Goal: Use online tool/utility: Utilize a website feature to perform a specific function

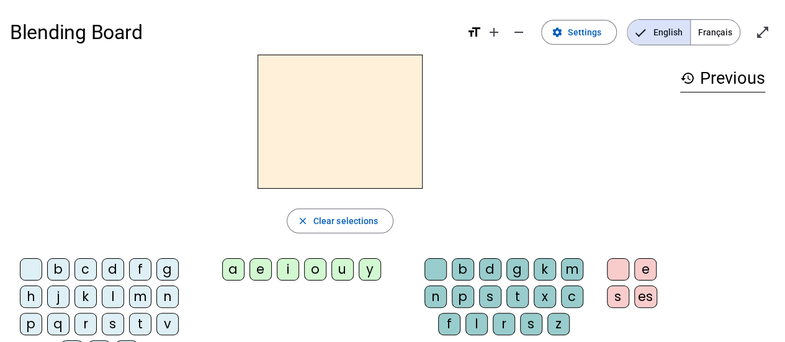
click at [560, 320] on div "z" at bounding box center [558, 324] width 22 height 22
click at [314, 268] on div "o" at bounding box center [315, 269] width 22 height 22
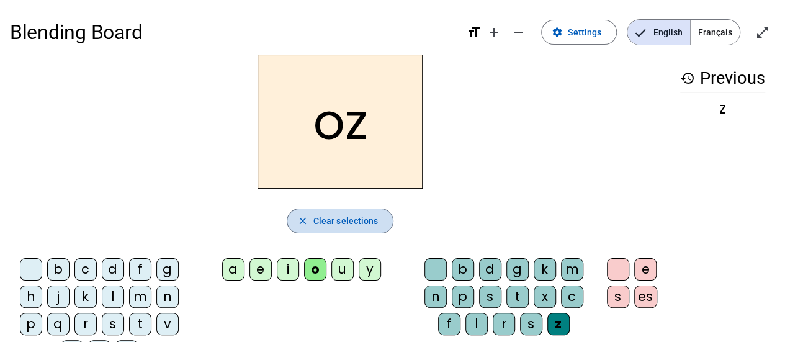
click at [335, 215] on span "Clear selections" at bounding box center [345, 221] width 65 height 15
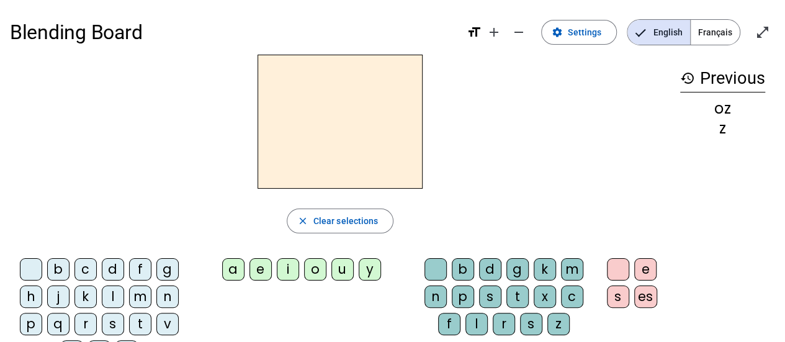
click at [556, 320] on div "z" at bounding box center [558, 324] width 22 height 22
click at [317, 263] on div "o" at bounding box center [315, 269] width 22 height 22
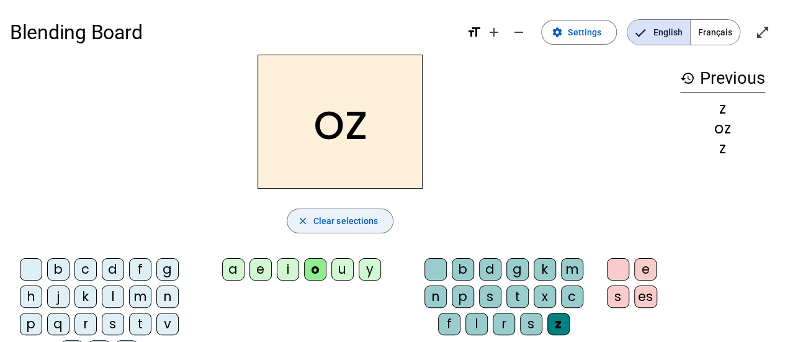
click at [349, 217] on span "Clear selections" at bounding box center [345, 221] width 65 height 15
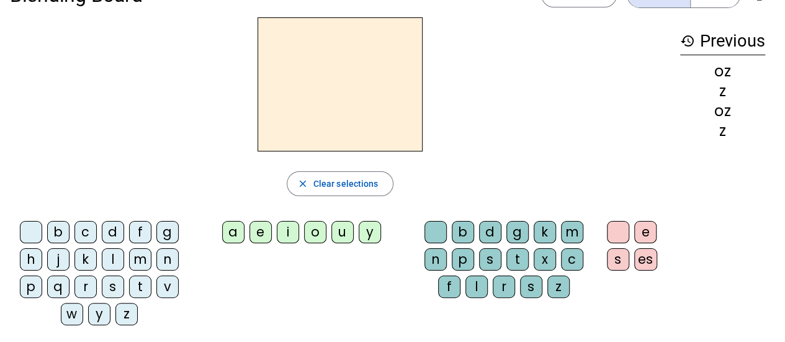
scroll to position [40, 0]
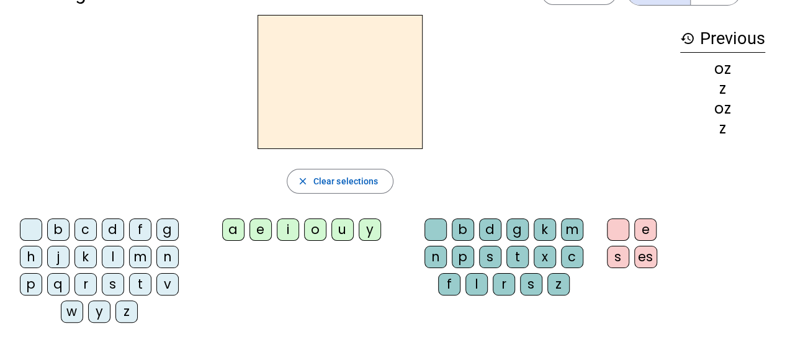
click at [128, 310] on div "z" at bounding box center [126, 311] width 22 height 22
click at [313, 228] on div "o" at bounding box center [315, 229] width 22 height 22
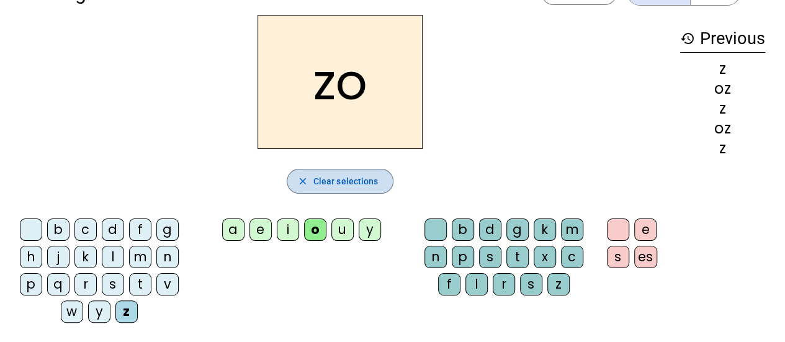
click at [345, 174] on span "Clear selections" at bounding box center [345, 181] width 65 height 15
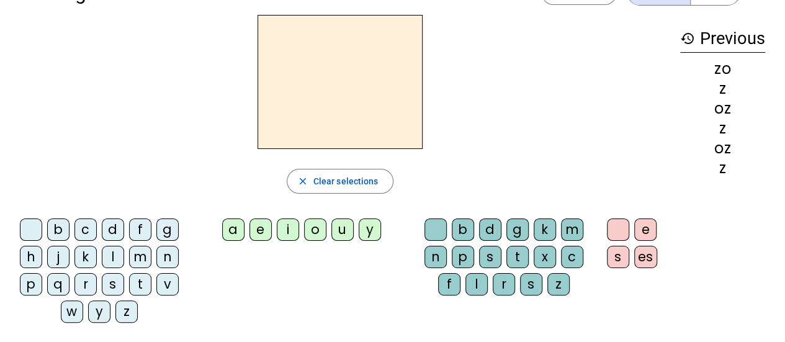
click at [129, 307] on div "z" at bounding box center [126, 311] width 22 height 22
click at [317, 229] on div "o" at bounding box center [315, 229] width 22 height 22
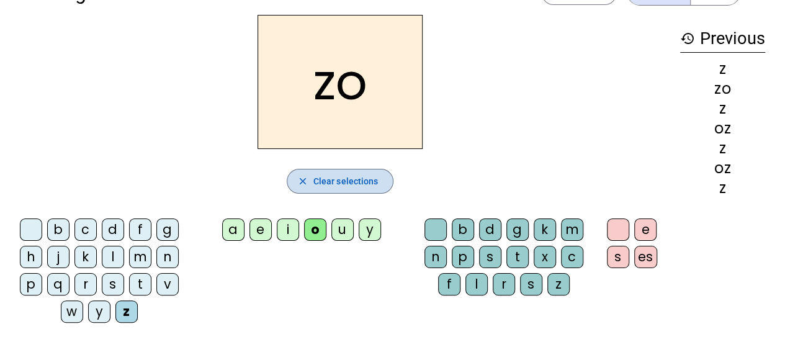
click at [346, 178] on span "Clear selections" at bounding box center [345, 181] width 65 height 15
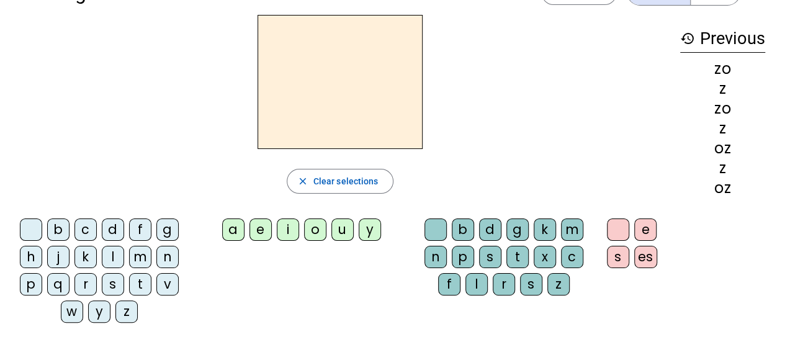
click at [132, 306] on div "z" at bounding box center [126, 311] width 22 height 22
click at [317, 228] on div "o" at bounding box center [315, 229] width 22 height 22
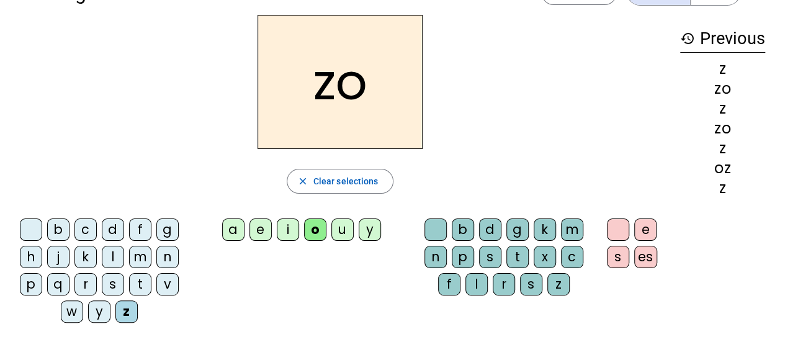
click at [259, 226] on div "e" at bounding box center [261, 229] width 22 height 22
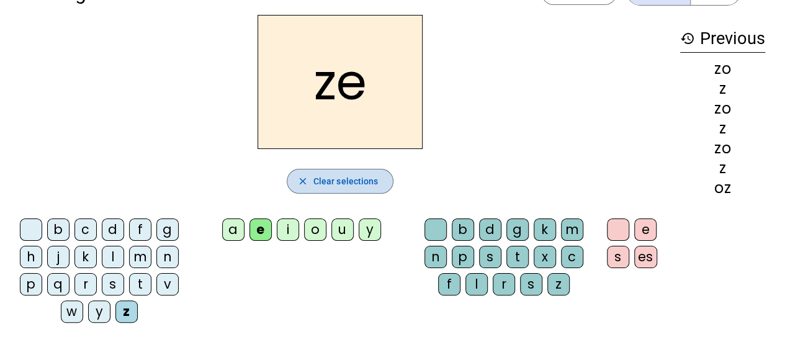
click at [341, 177] on span "Clear selections" at bounding box center [345, 181] width 65 height 15
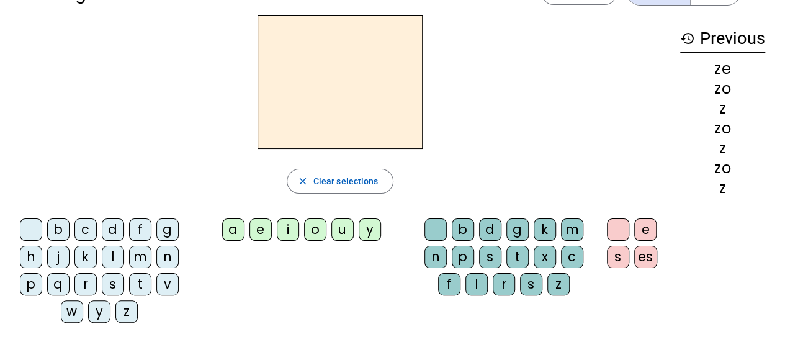
click at [128, 309] on div "z" at bounding box center [126, 311] width 22 height 22
click at [313, 230] on div "o" at bounding box center [315, 229] width 22 height 22
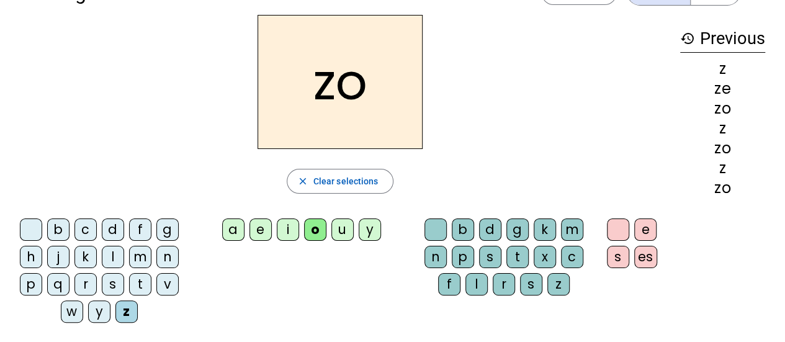
click at [648, 227] on div "e" at bounding box center [645, 229] width 22 height 22
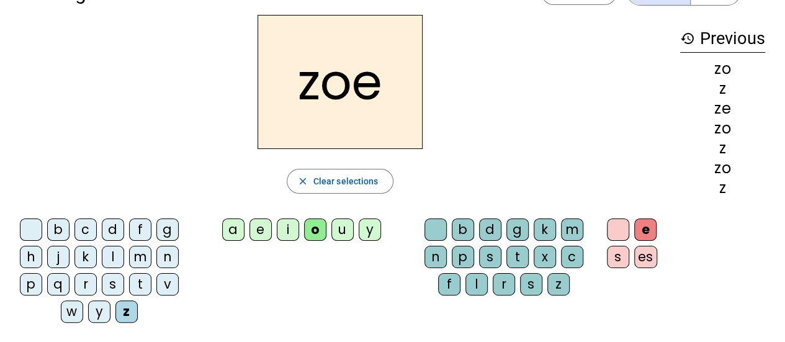
click at [642, 217] on div "e s es" at bounding box center [634, 246] width 72 height 65
click at [644, 224] on div "e" at bounding box center [645, 229] width 22 height 22
click at [336, 174] on span "Clear selections" at bounding box center [345, 181] width 65 height 15
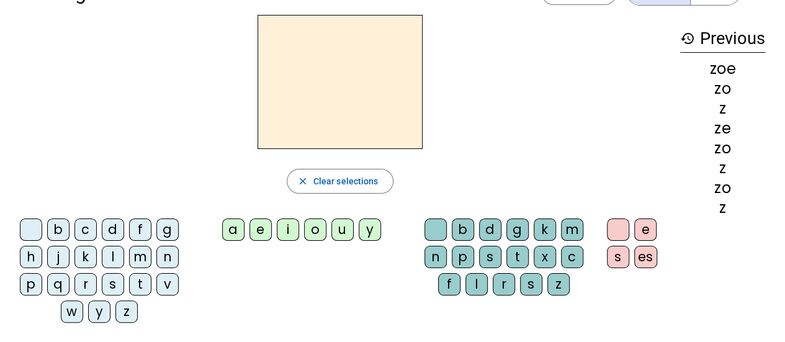
click at [168, 252] on div "n" at bounding box center [167, 257] width 22 height 22
click at [315, 228] on div "o" at bounding box center [315, 229] width 22 height 22
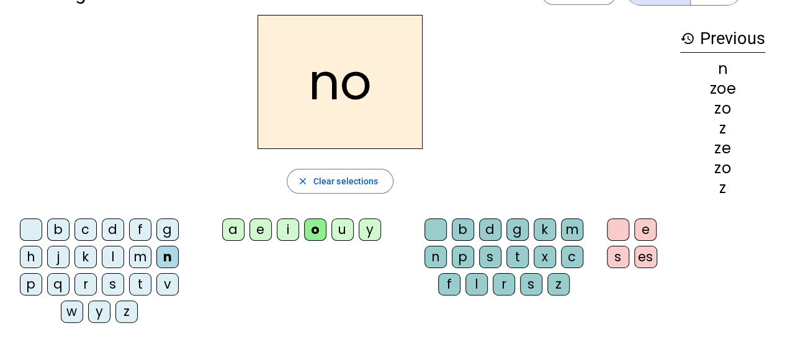
click at [643, 225] on div "e" at bounding box center [645, 229] width 22 height 22
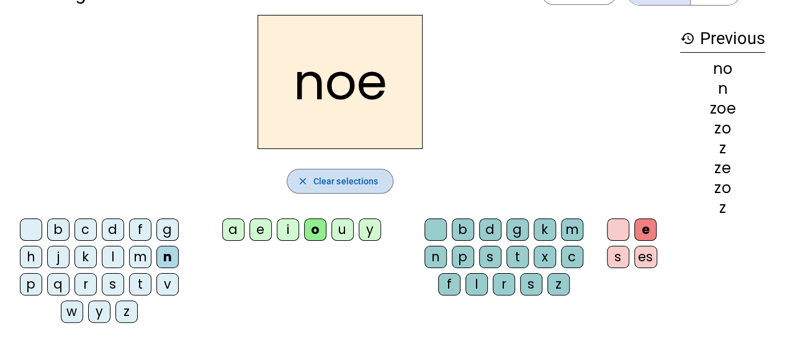
click at [341, 178] on span "Clear selections" at bounding box center [345, 181] width 65 height 15
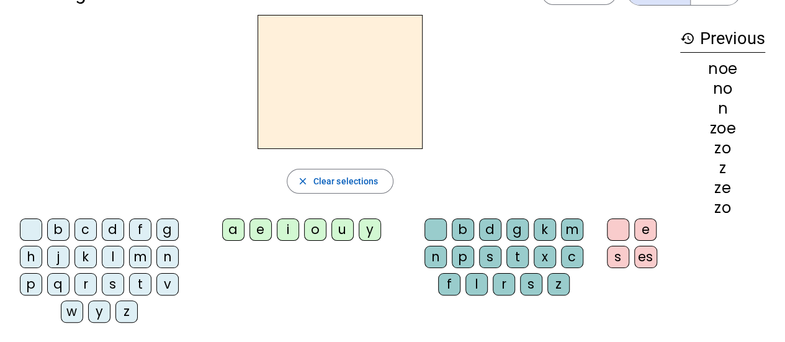
click at [65, 230] on div "b" at bounding box center [58, 229] width 22 height 22
click at [317, 231] on div "o" at bounding box center [315, 229] width 22 height 22
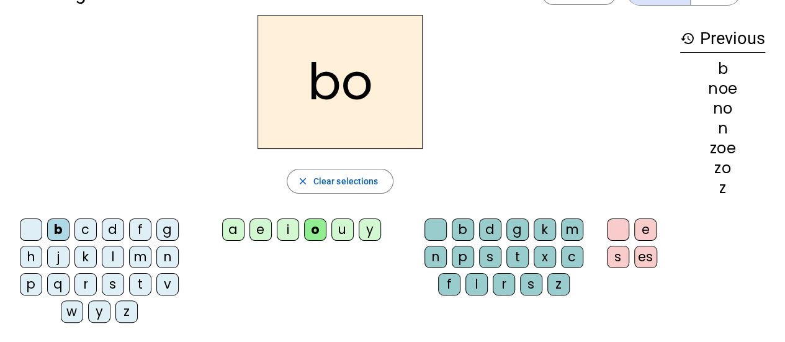
click at [230, 226] on div "a" at bounding box center [233, 229] width 22 height 22
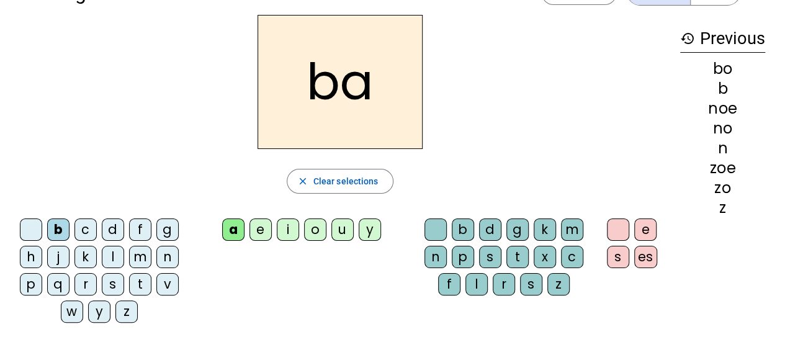
click at [314, 226] on div "o" at bounding box center [315, 229] width 22 height 22
